Goal: Transaction & Acquisition: Purchase product/service

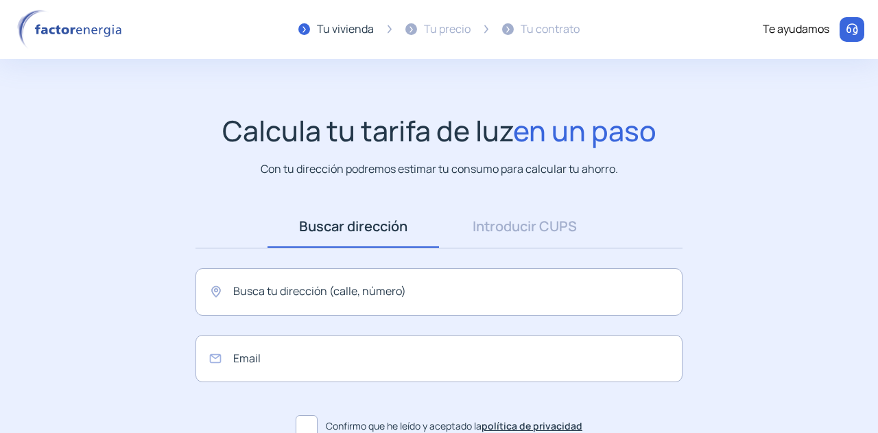
click at [435, 32] on div "Tu precio" at bounding box center [447, 30] width 47 height 18
click at [342, 281] on input "text" at bounding box center [438, 291] width 487 height 47
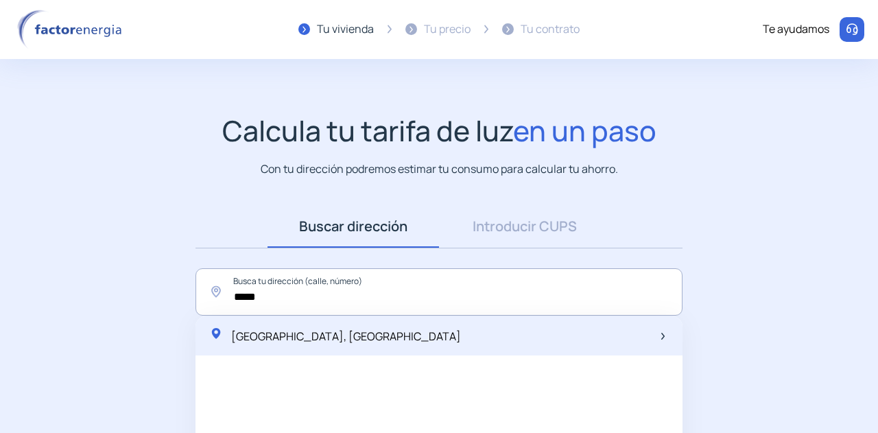
click at [344, 328] on div "[GEOGRAPHIC_DATA], [GEOGRAPHIC_DATA]" at bounding box center [438, 336] width 487 height 40
type input "**********"
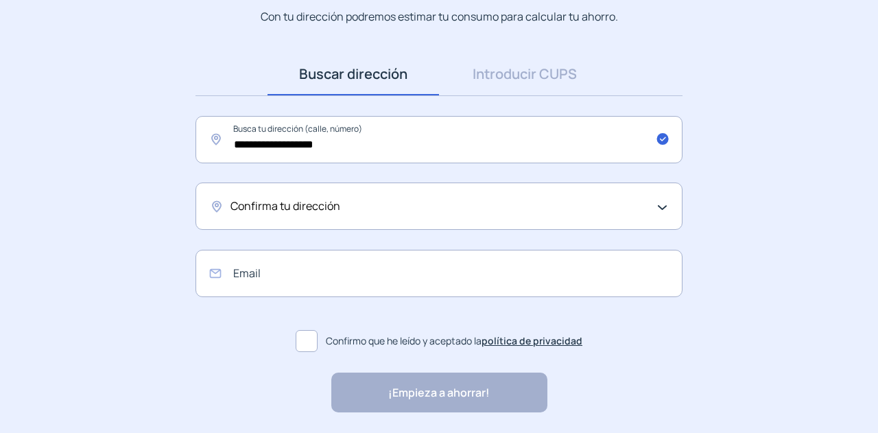
scroll to position [153, 0]
click at [337, 213] on span "Confirma tu dirección" at bounding box center [285, 206] width 110 height 18
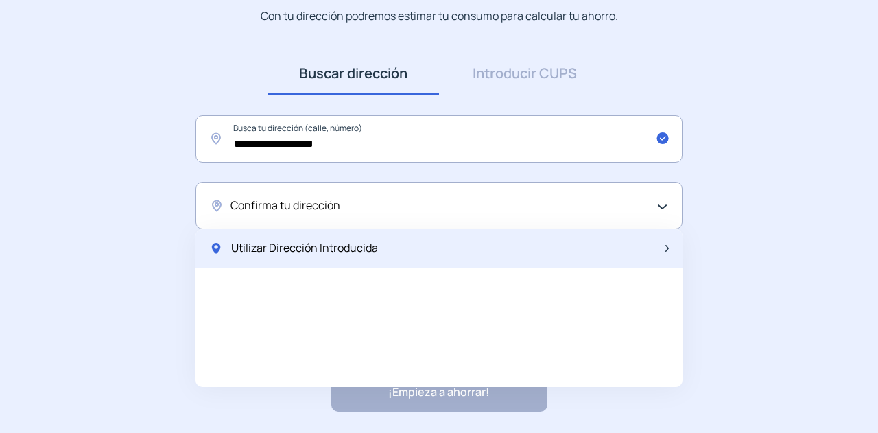
click at [304, 256] on span "Utilizar Dirección Introducida" at bounding box center [304, 248] width 147 height 18
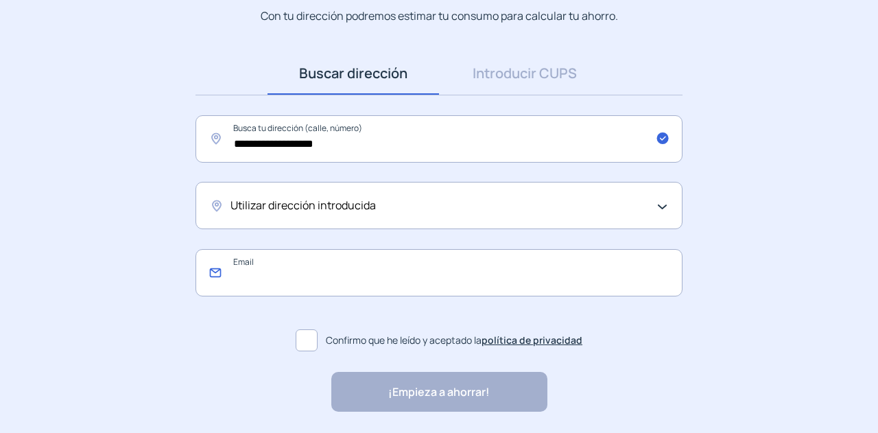
click at [296, 272] on input "email" at bounding box center [438, 272] width 487 height 47
type input "**********"
click at [307, 351] on label "Confirmo que he leído y aceptado la política de privacidad" at bounding box center [438, 340] width 487 height 33
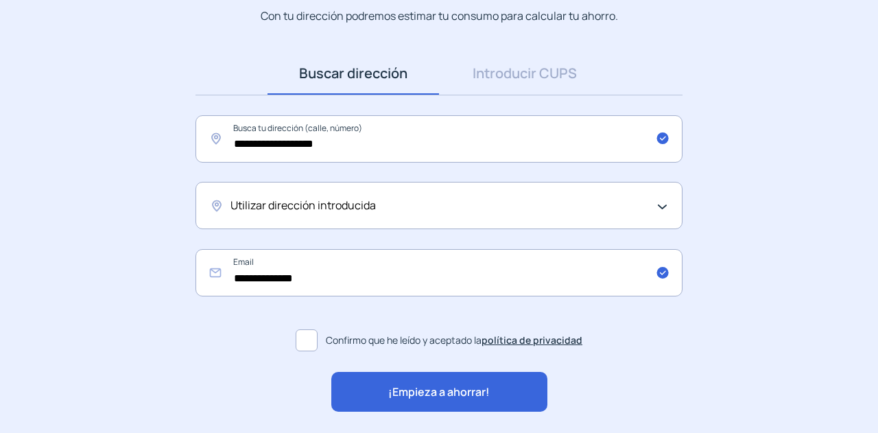
click at [380, 402] on div "¡Empieza a ahorrar!" at bounding box center [439, 392] width 216 height 40
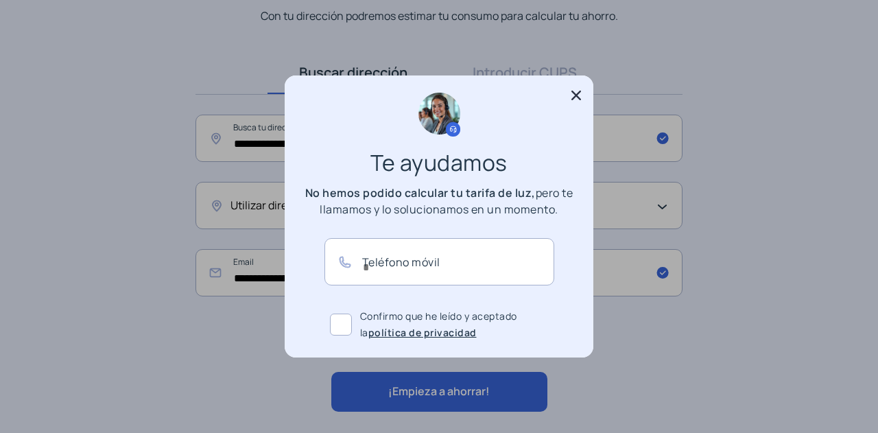
scroll to position [0, 0]
click at [570, 93] on icon at bounding box center [576, 95] width 14 height 14
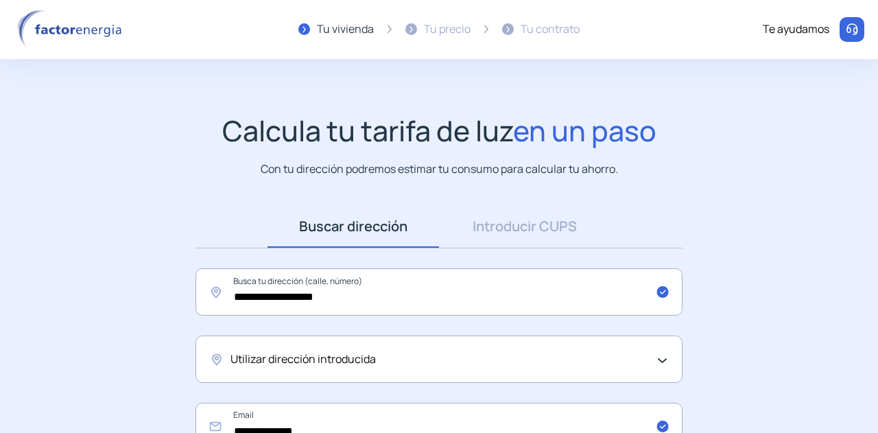
scroll to position [153, 0]
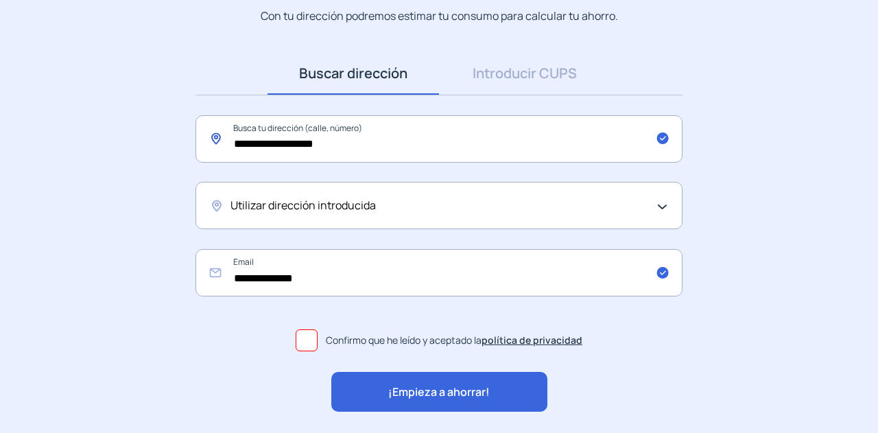
click at [263, 143] on input "**********" at bounding box center [438, 138] width 487 height 47
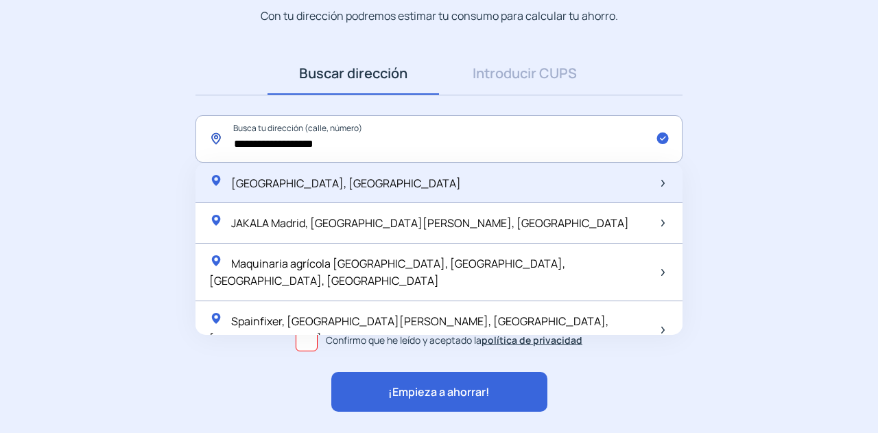
type input "**********"
click at [474, 175] on div "[GEOGRAPHIC_DATA], [GEOGRAPHIC_DATA]" at bounding box center [438, 183] width 487 height 40
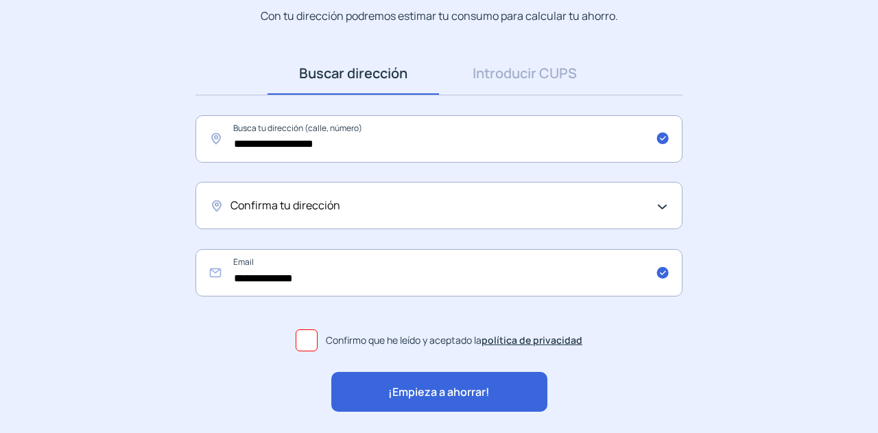
click at [428, 374] on div "¡Empieza a ahorrar!" at bounding box center [439, 392] width 216 height 40
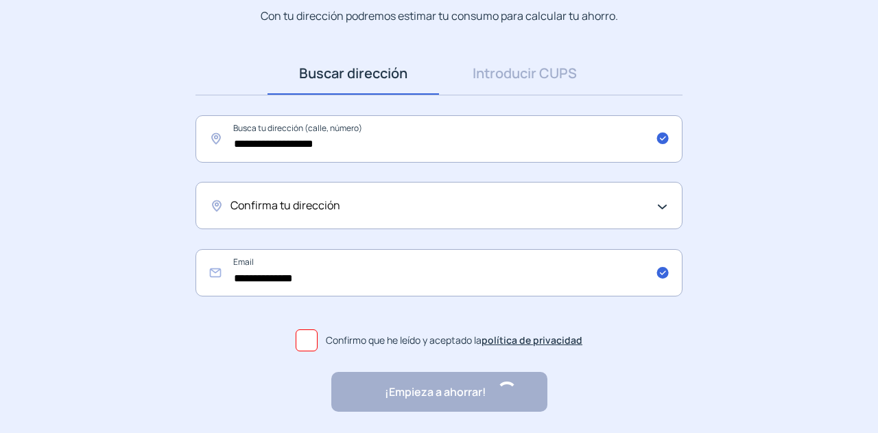
scroll to position [0, 0]
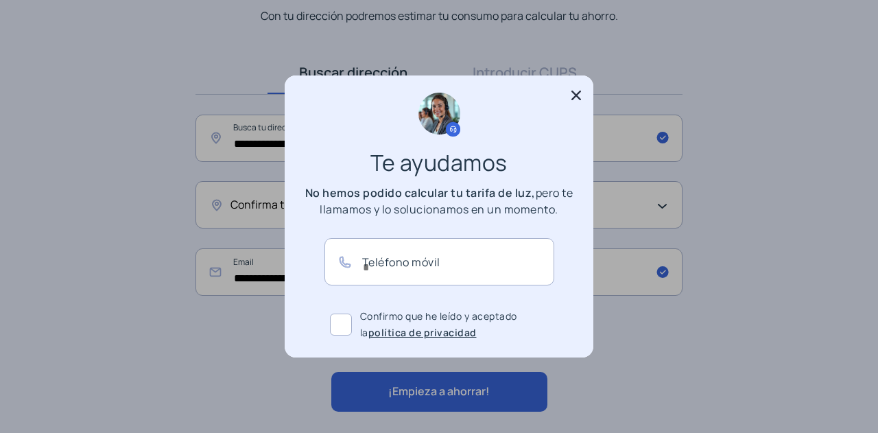
click at [573, 91] on icon at bounding box center [576, 95] width 14 height 14
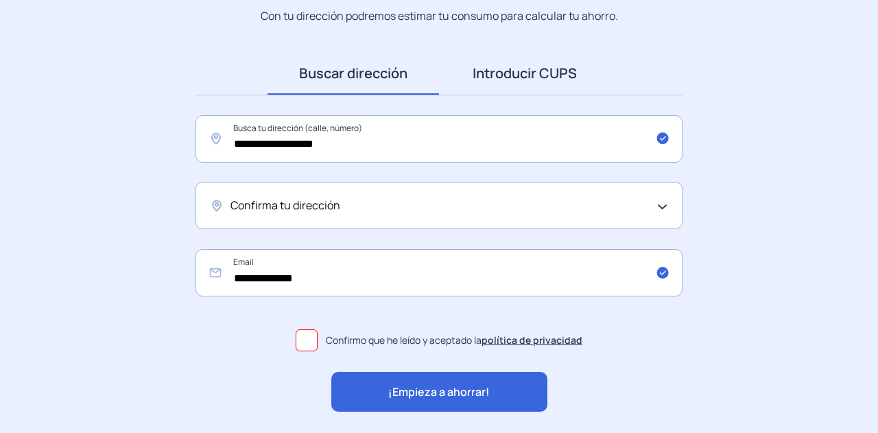
click at [529, 71] on link "Introducir CUPS" at bounding box center [524, 73] width 171 height 43
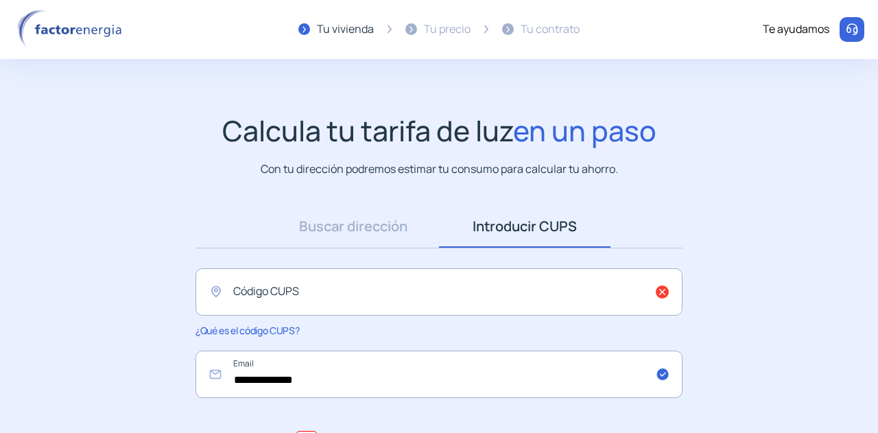
click at [110, 34] on img at bounding box center [72, 30] width 117 height 40
click at [107, 28] on img at bounding box center [72, 30] width 117 height 40
click at [853, 27] on img at bounding box center [852, 30] width 14 height 14
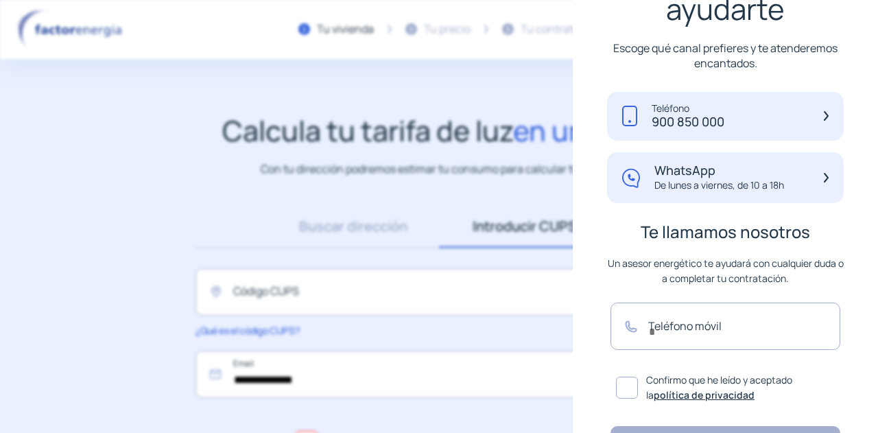
scroll to position [188, 0]
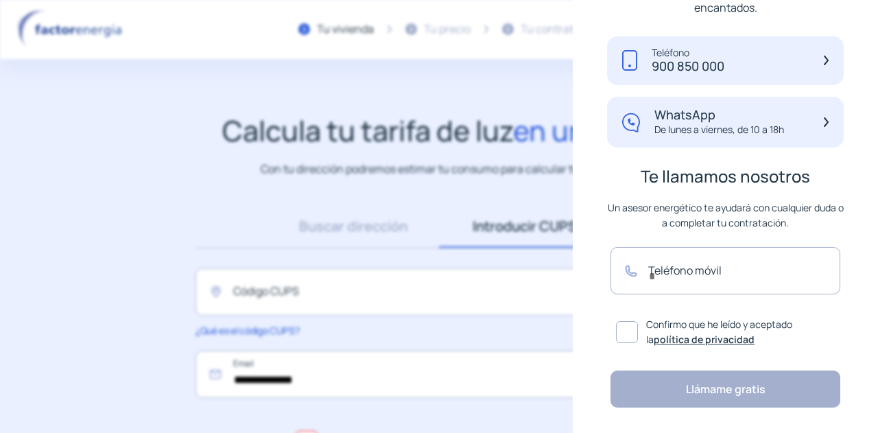
click at [683, 339] on link "política de privacidad" at bounding box center [703, 339] width 101 height 13
click at [341, 206] on link "Buscar dirección" at bounding box center [352, 226] width 171 height 43
